Goal: Download file/media

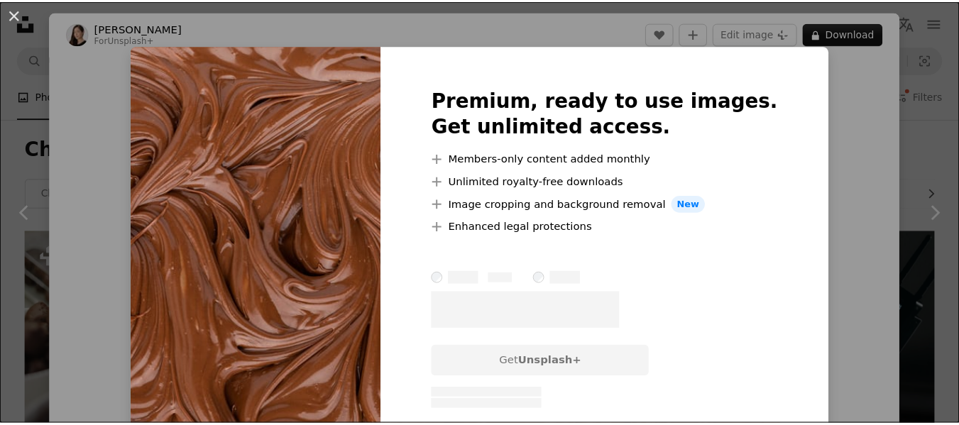
scroll to position [937, 0]
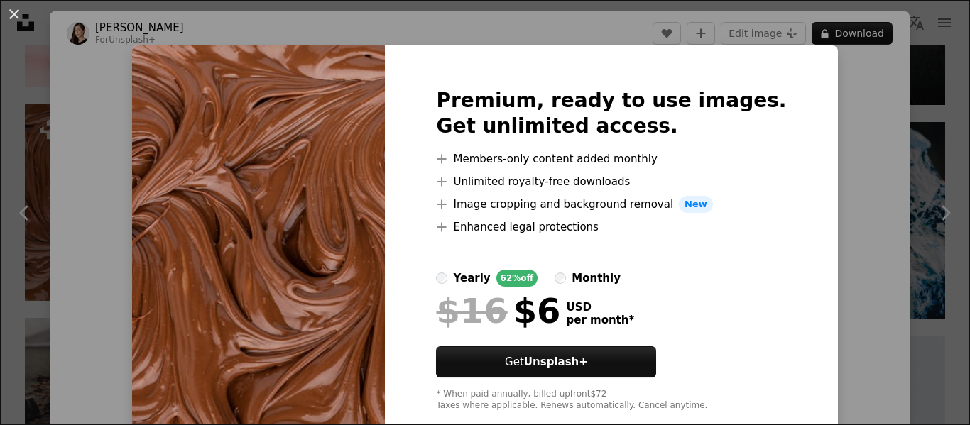
click at [838, 77] on div "An X shape Premium, ready to use images. Get unlimited access. A plus sign Memb…" at bounding box center [485, 212] width 970 height 425
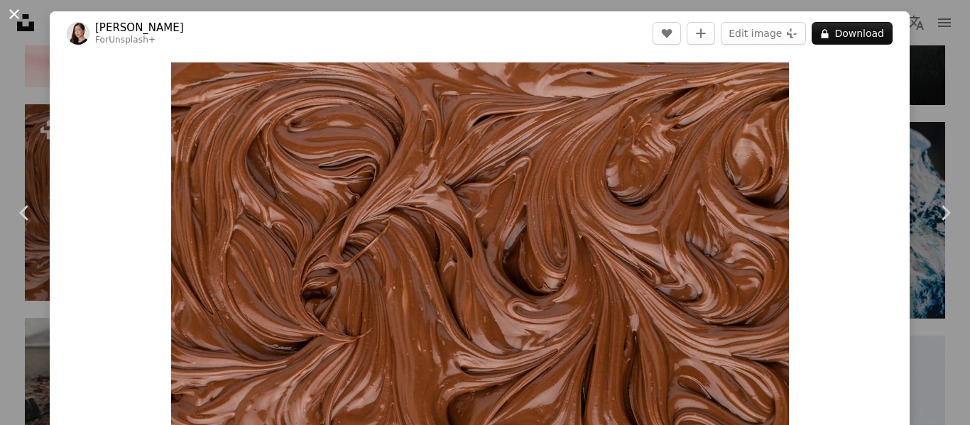
click at [16, 16] on button "An X shape" at bounding box center [14, 14] width 17 height 17
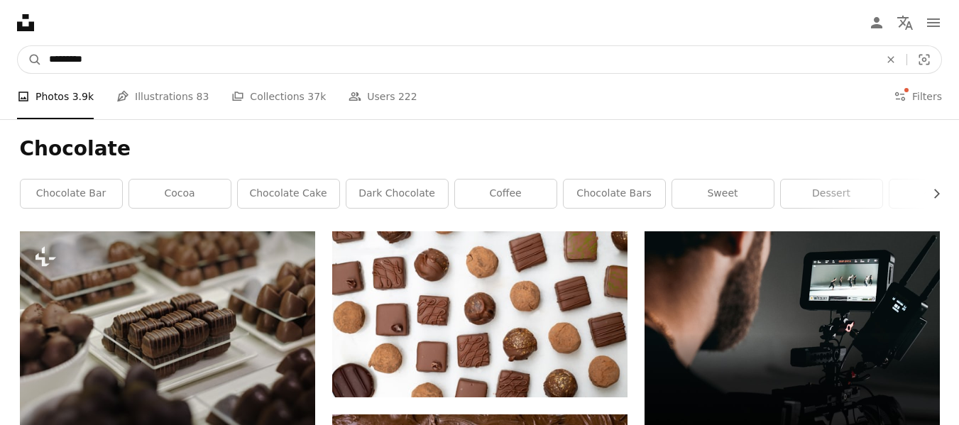
click at [232, 61] on input "*********" at bounding box center [459, 59] width 834 height 27
type input "**********"
click at [18, 46] on button "A magnifying glass" at bounding box center [30, 59] width 24 height 27
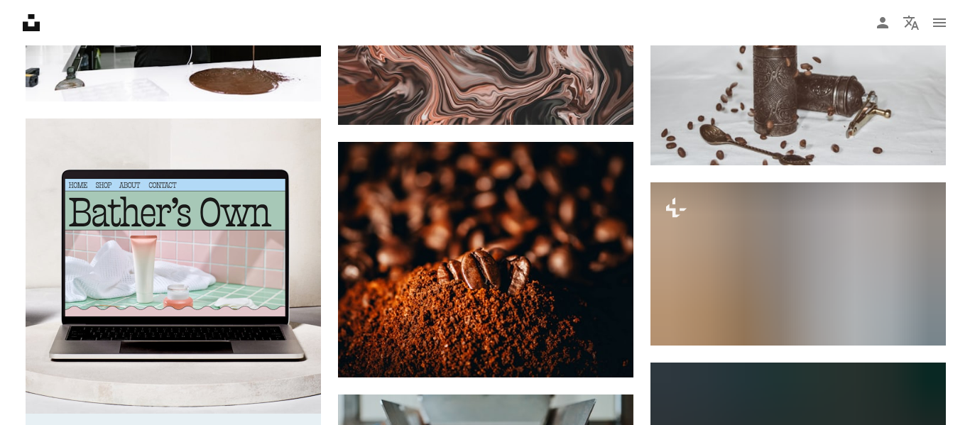
scroll to position [2015, 0]
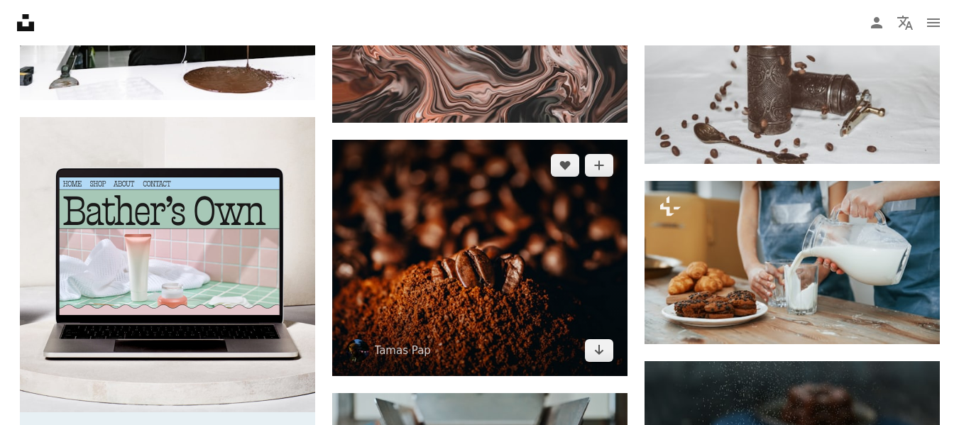
click at [496, 242] on img at bounding box center [479, 258] width 295 height 236
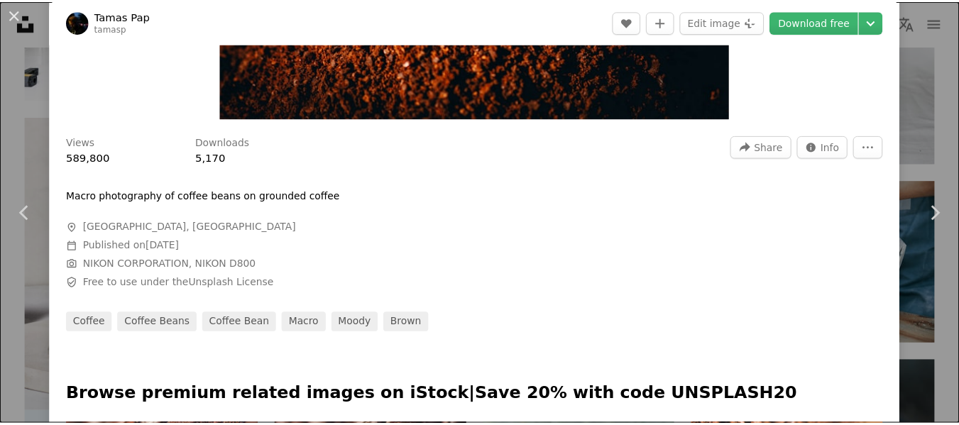
scroll to position [354, 0]
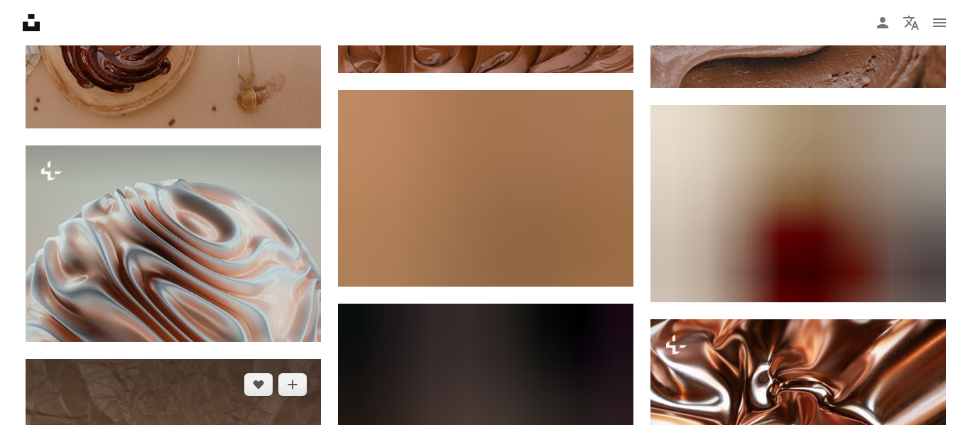
scroll to position [4599, 0]
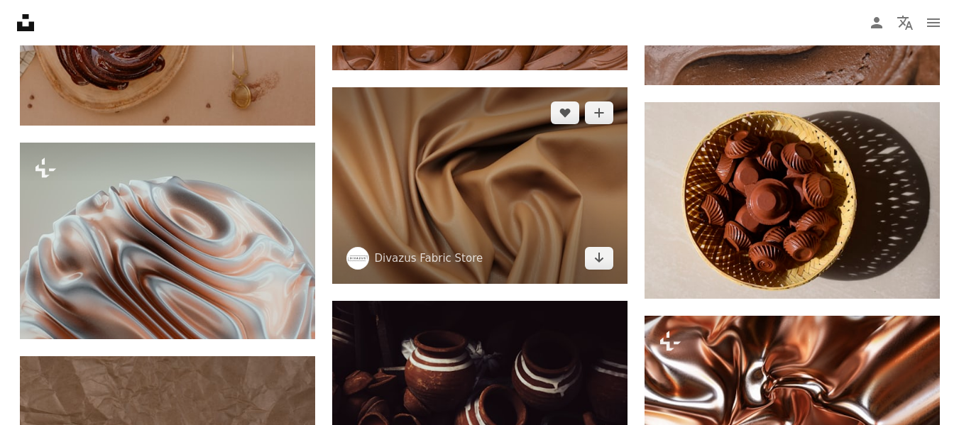
click at [472, 200] on img at bounding box center [479, 185] width 295 height 197
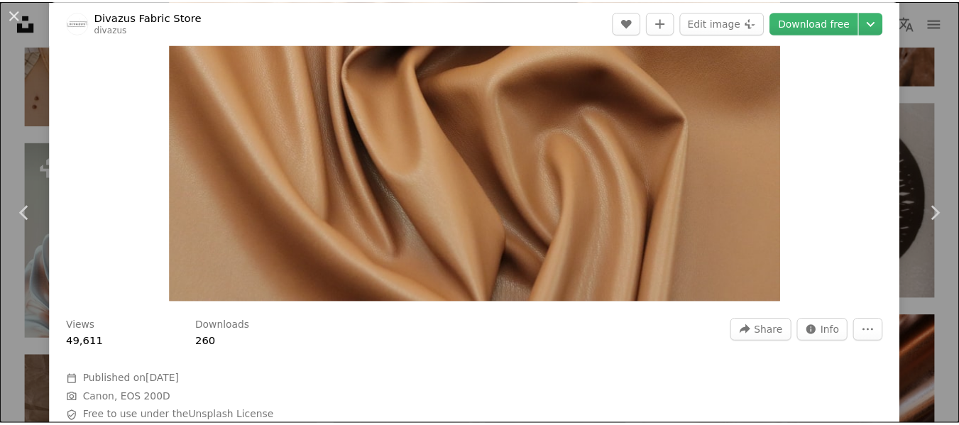
scroll to position [178, 0]
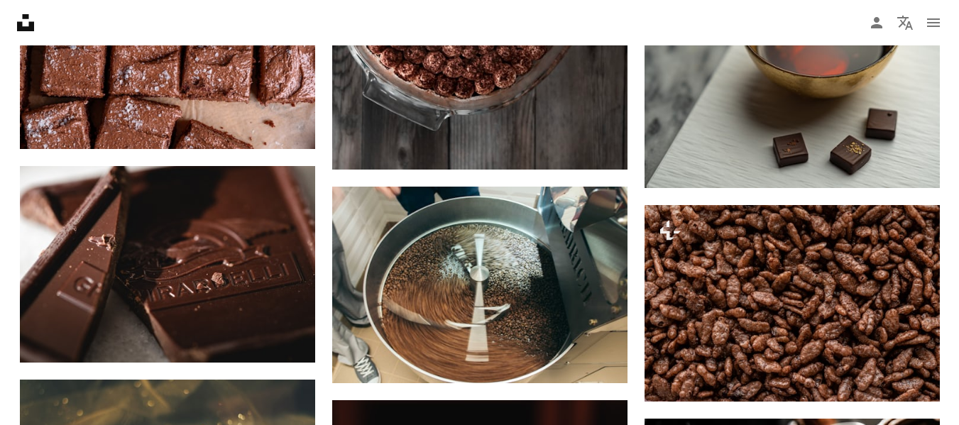
scroll to position [22779, 0]
